Goal: Task Accomplishment & Management: Use online tool/utility

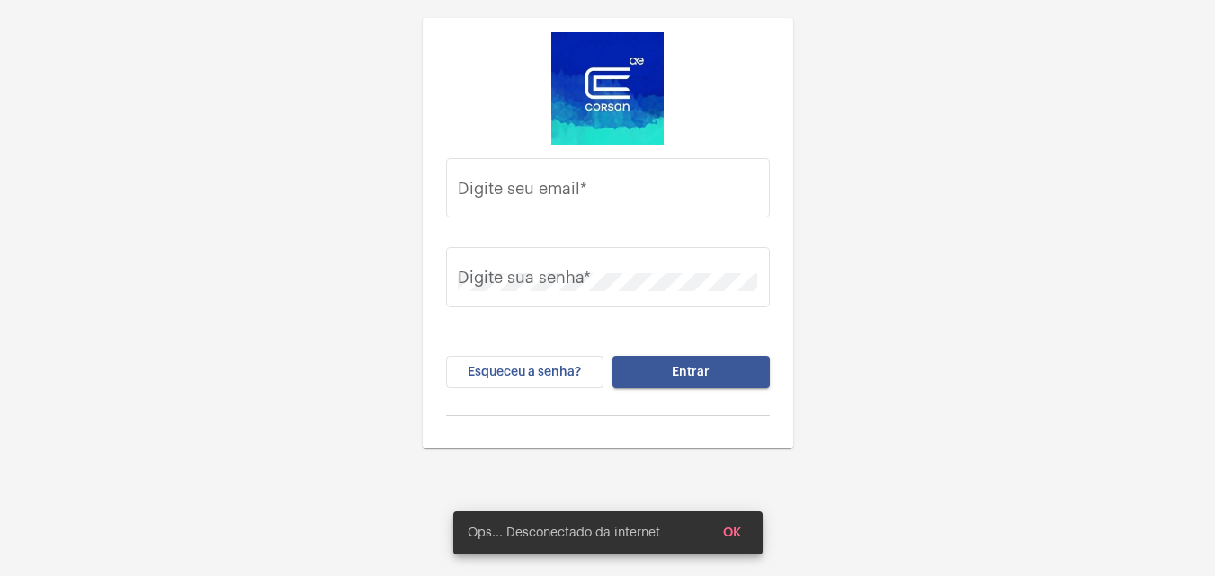
scroll to position [58, 0]
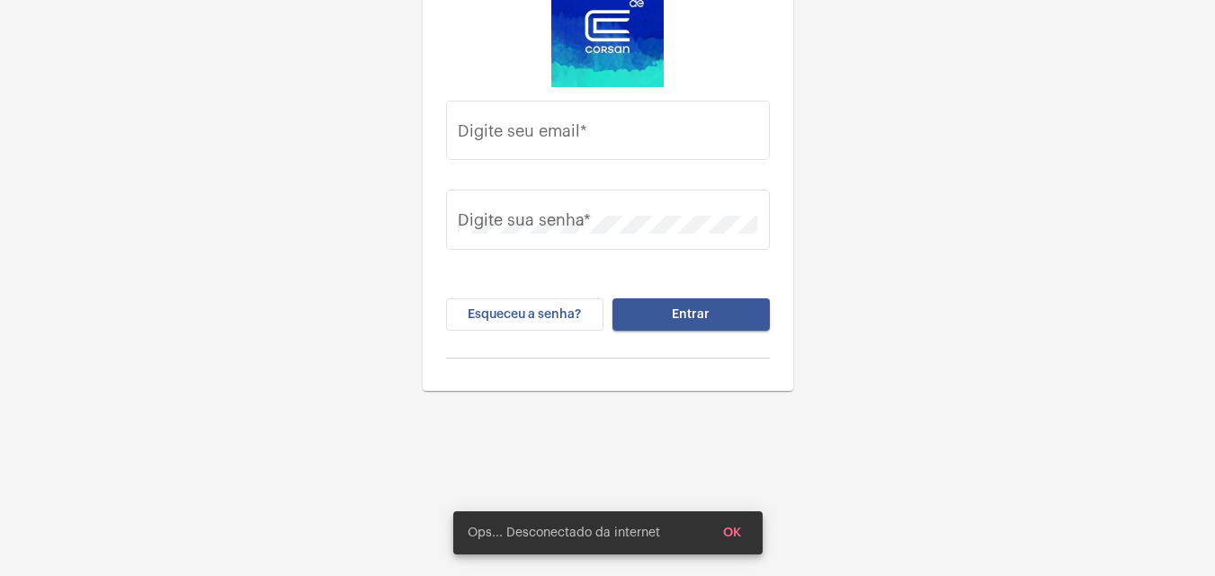
click at [504, 94] on mat-card-content "Digite seu email * Digite sua senha * Esqueceu a senha? Entrar" at bounding box center [608, 176] width 342 height 402
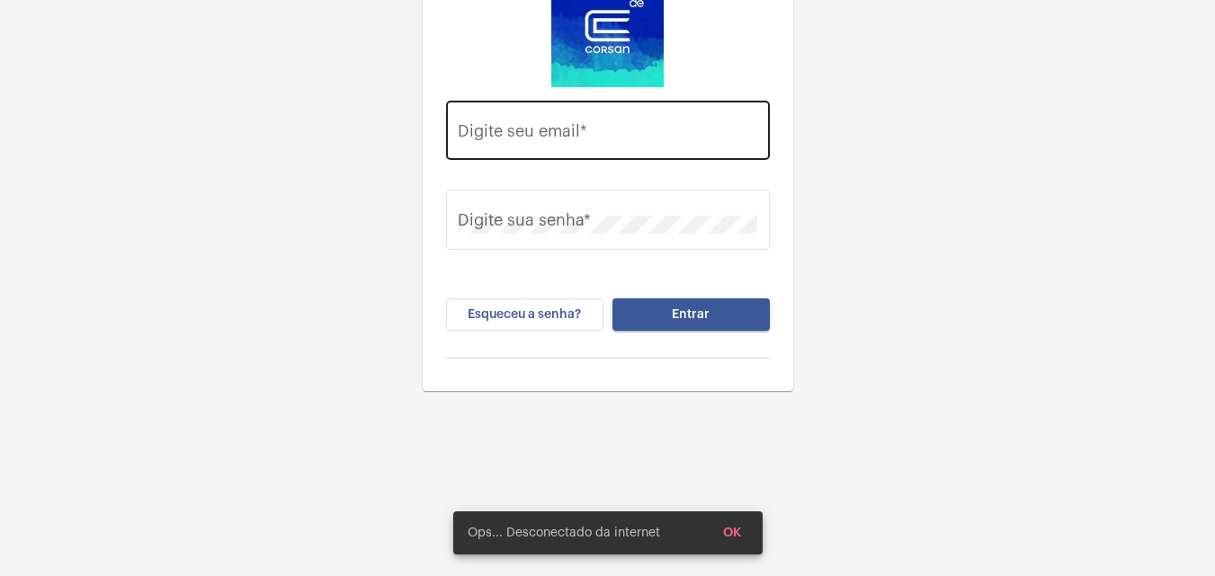
click at [529, 140] on input "Digite seu email *" at bounding box center [607, 135] width 299 height 18
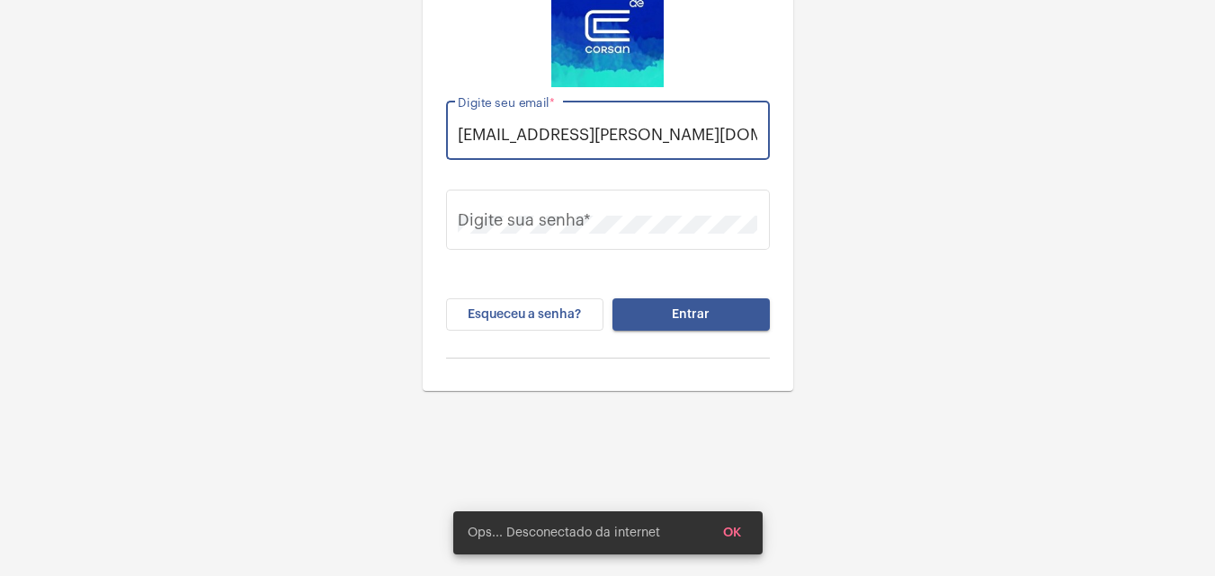
scroll to position [0, 6]
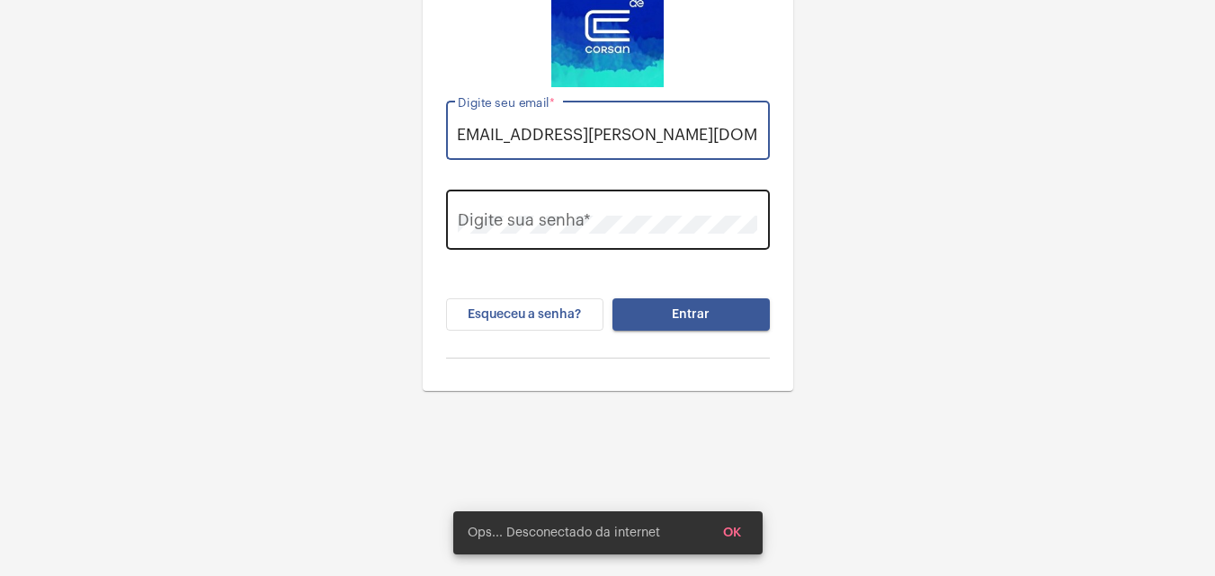
type input "[EMAIL_ADDRESS][PERSON_NAME][DOMAIN_NAME]"
click at [535, 212] on div "Digite sua senha *" at bounding box center [607, 218] width 299 height 64
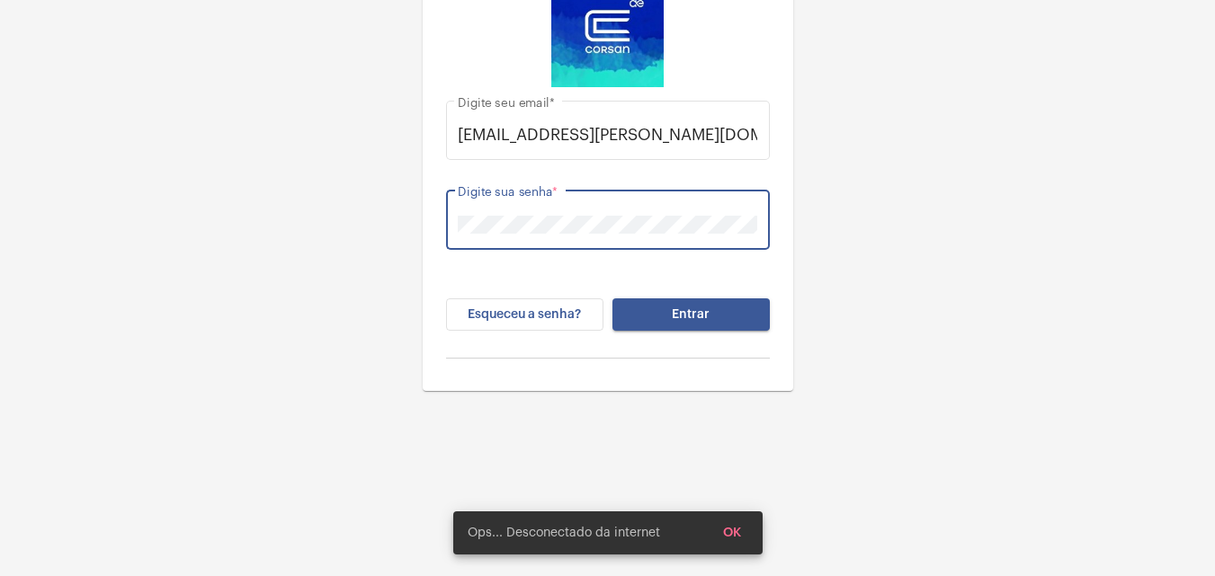
click at [612, 299] on button "Entrar" at bounding box center [690, 315] width 157 height 32
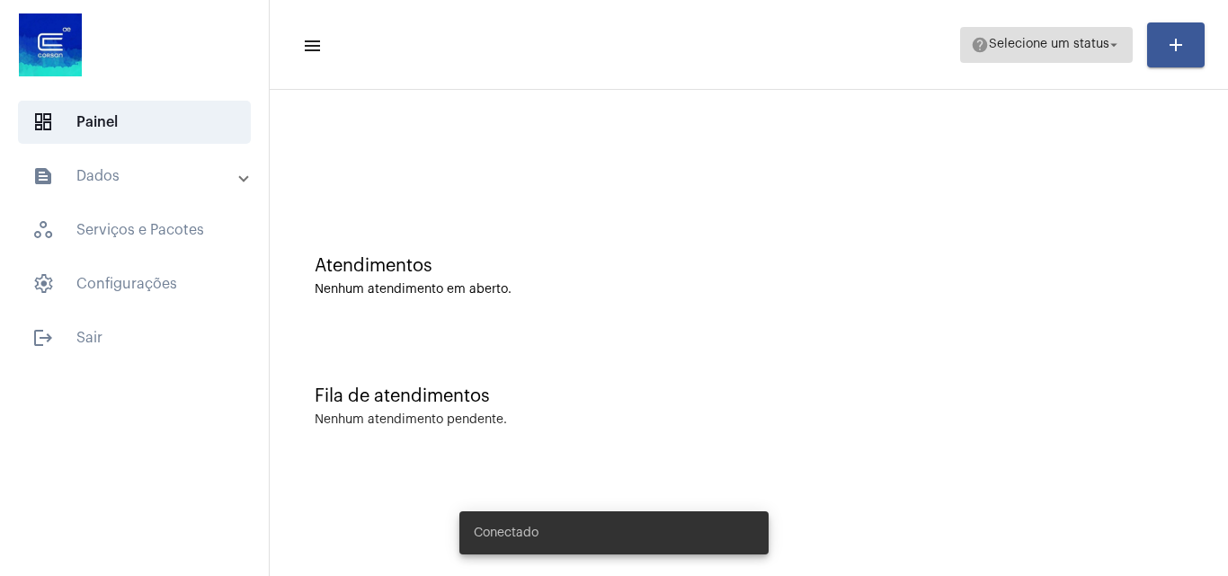
click at [1083, 43] on span "Selecione um status" at bounding box center [1049, 45] width 120 height 13
